Goal: Task Accomplishment & Management: Manage account settings

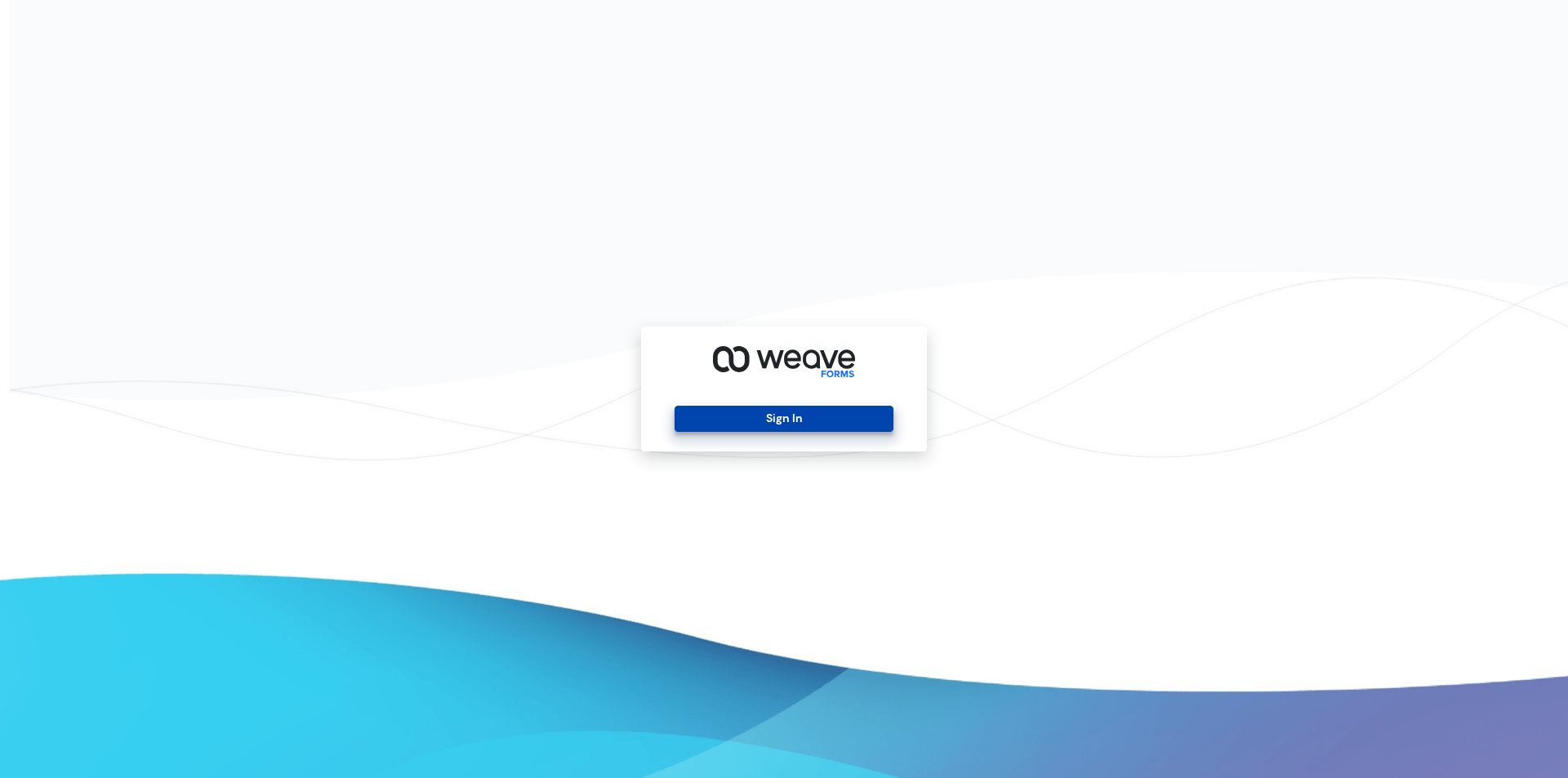
click at [827, 412] on button "Sign In" at bounding box center [784, 418] width 218 height 26
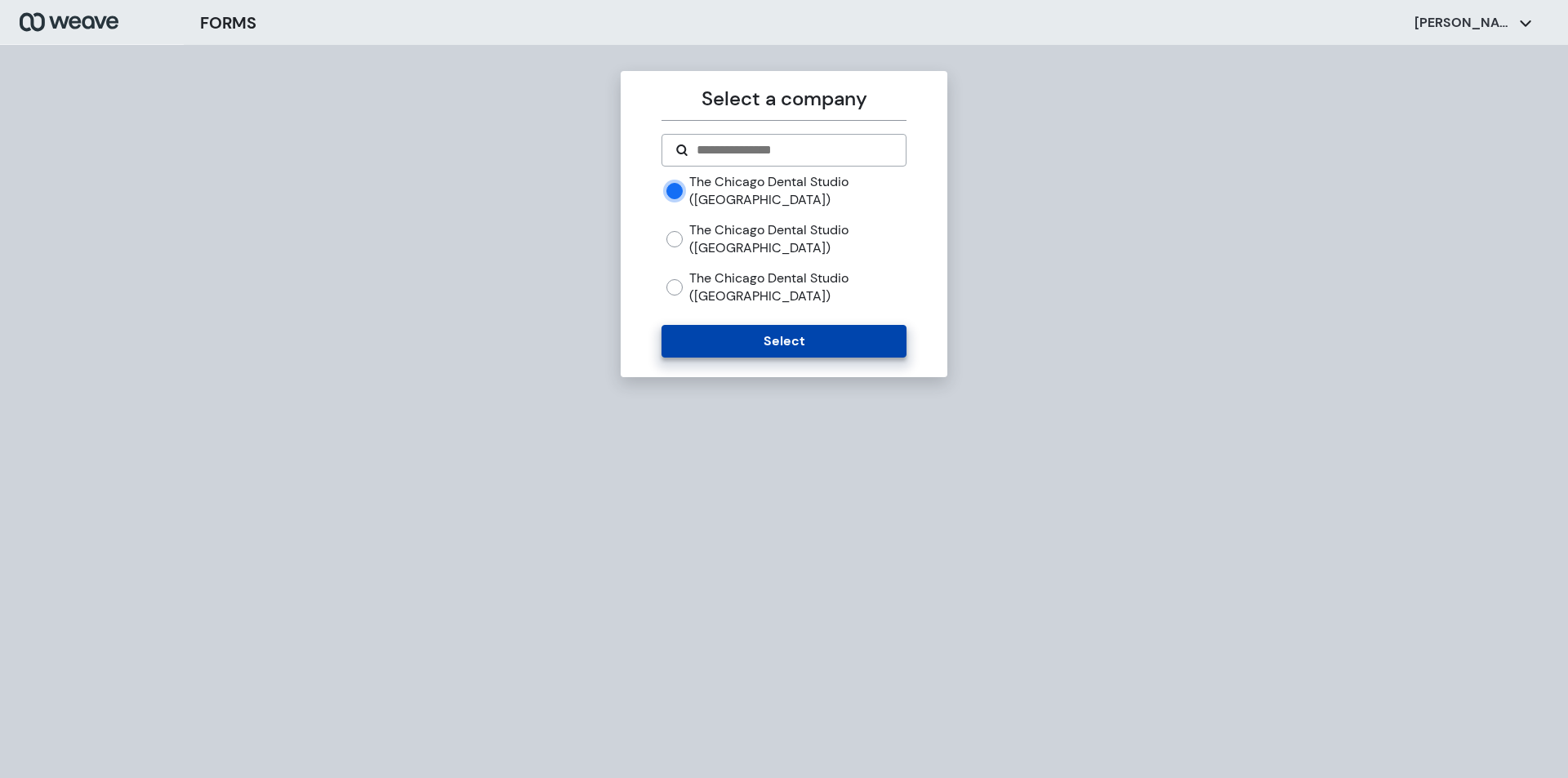
click at [808, 349] on button "Select" at bounding box center [784, 341] width 244 height 33
